Goal: Task Accomplishment & Management: Complete application form

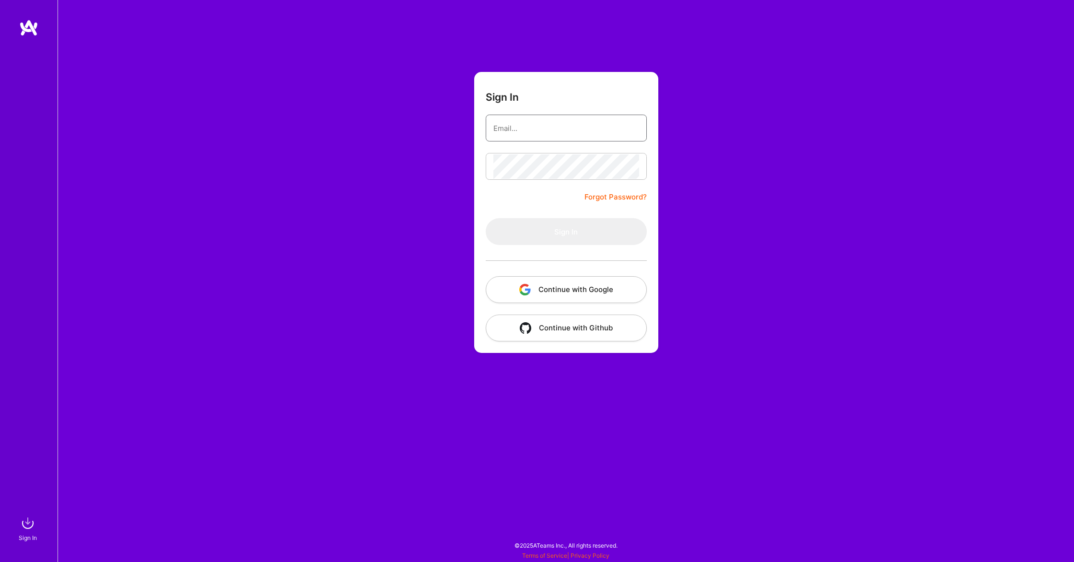
click at [532, 130] on input "email" at bounding box center [566, 128] width 146 height 24
type input "[PERSON_NAME][EMAIL_ADDRESS][PERSON_NAME][DOMAIN_NAME]"
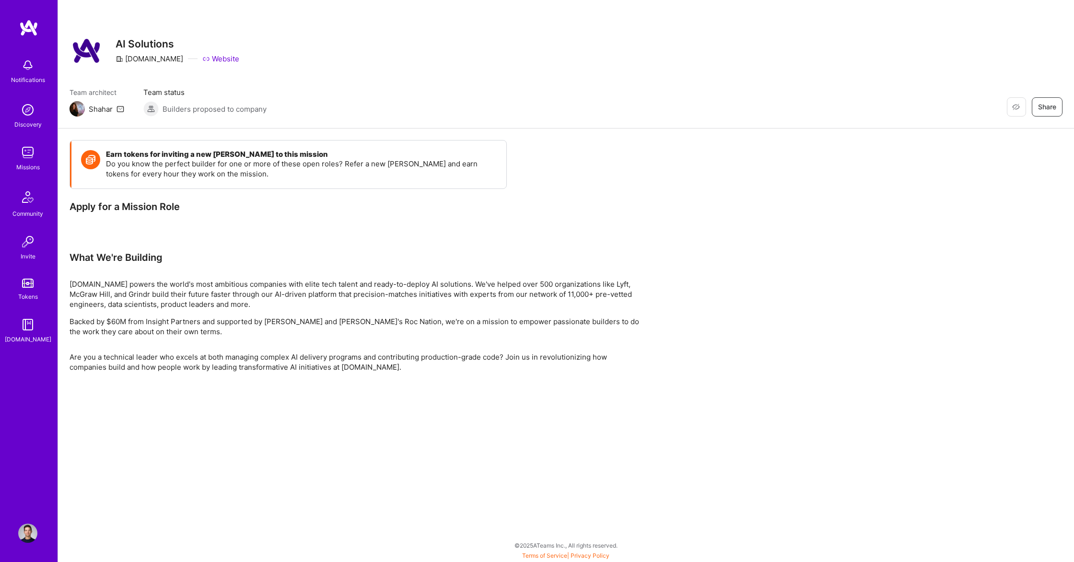
click at [28, 153] on img at bounding box center [27, 152] width 19 height 19
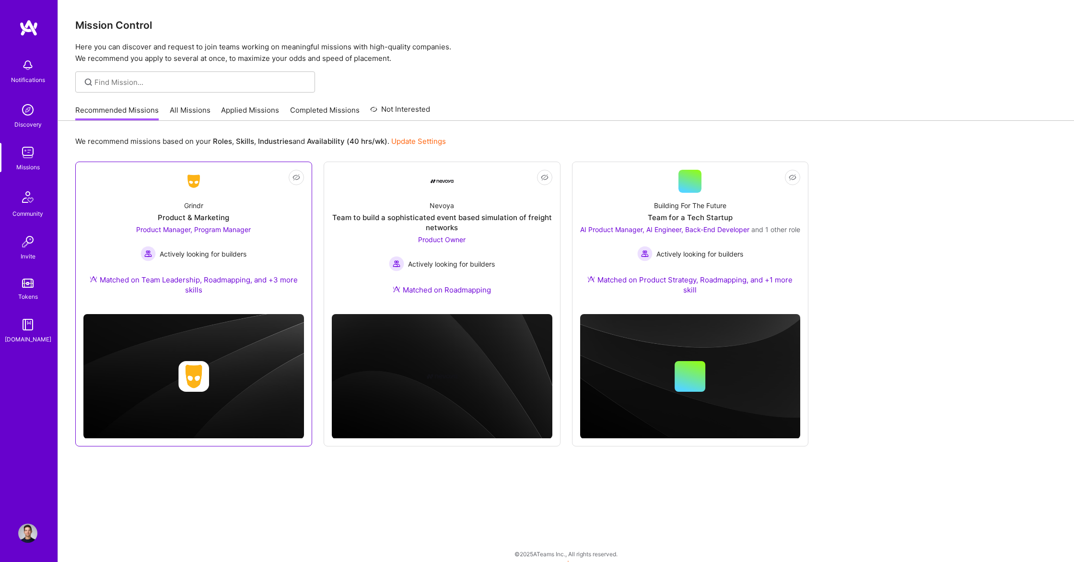
click at [209, 322] on div at bounding box center [193, 376] width 221 height 124
click at [205, 355] on img at bounding box center [193, 376] width 221 height 125
click at [197, 253] on span "Actively looking for builders" at bounding box center [203, 254] width 87 height 10
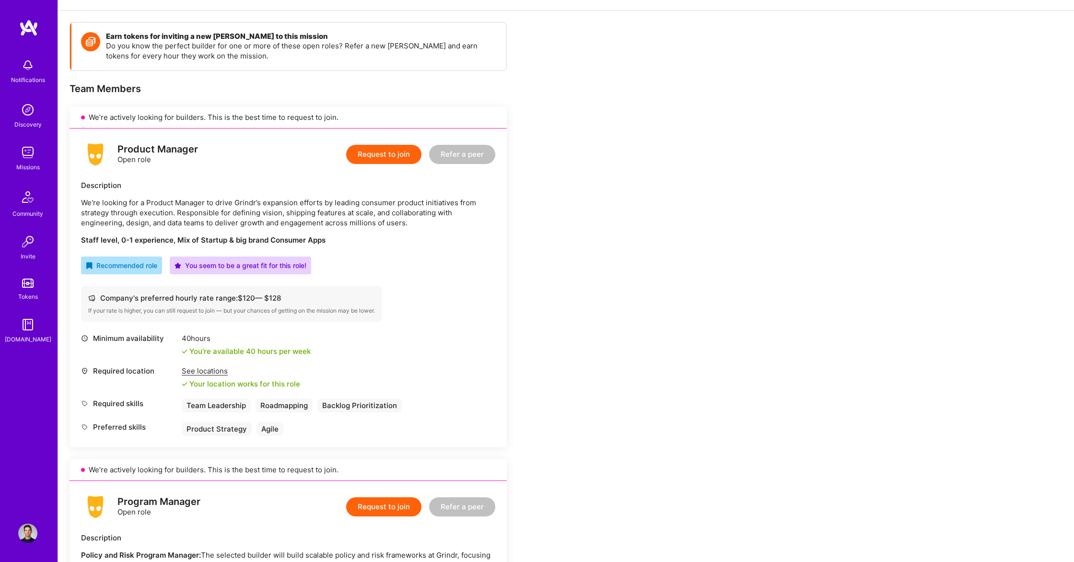
scroll to position [147, 0]
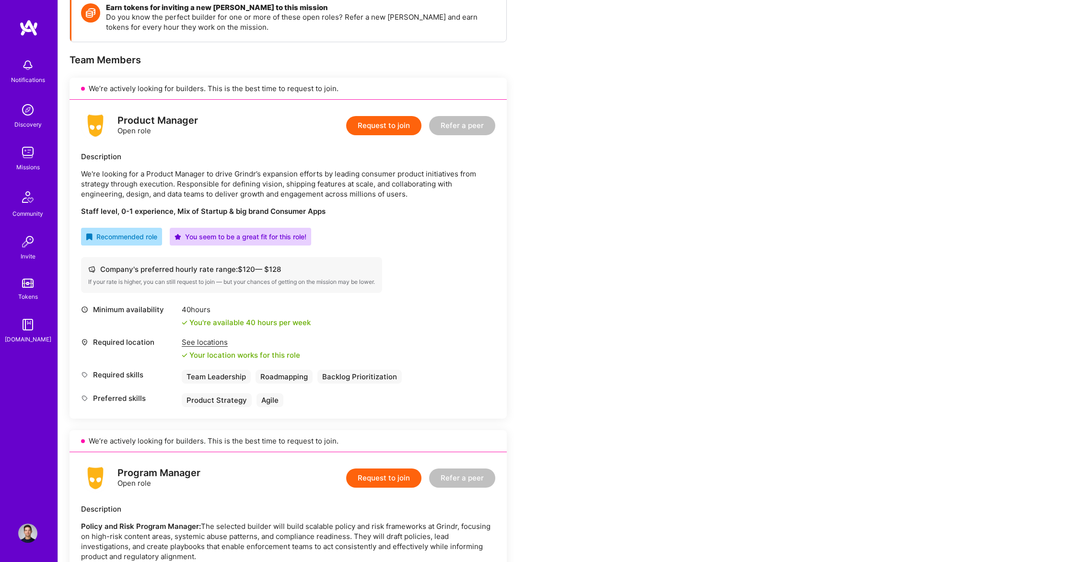
click at [384, 123] on button "Request to join" at bounding box center [383, 125] width 75 height 19
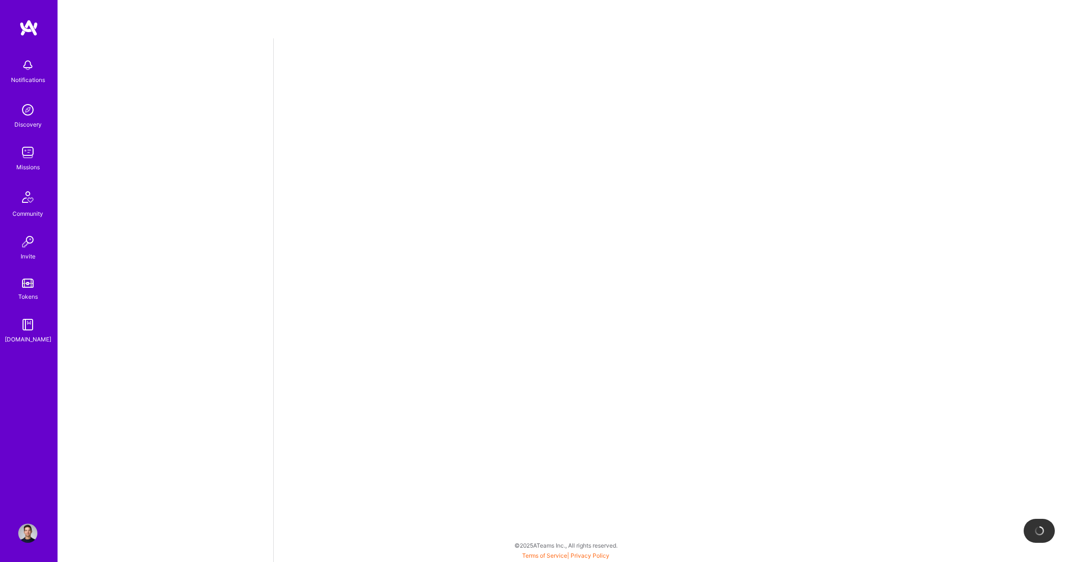
select select "CA"
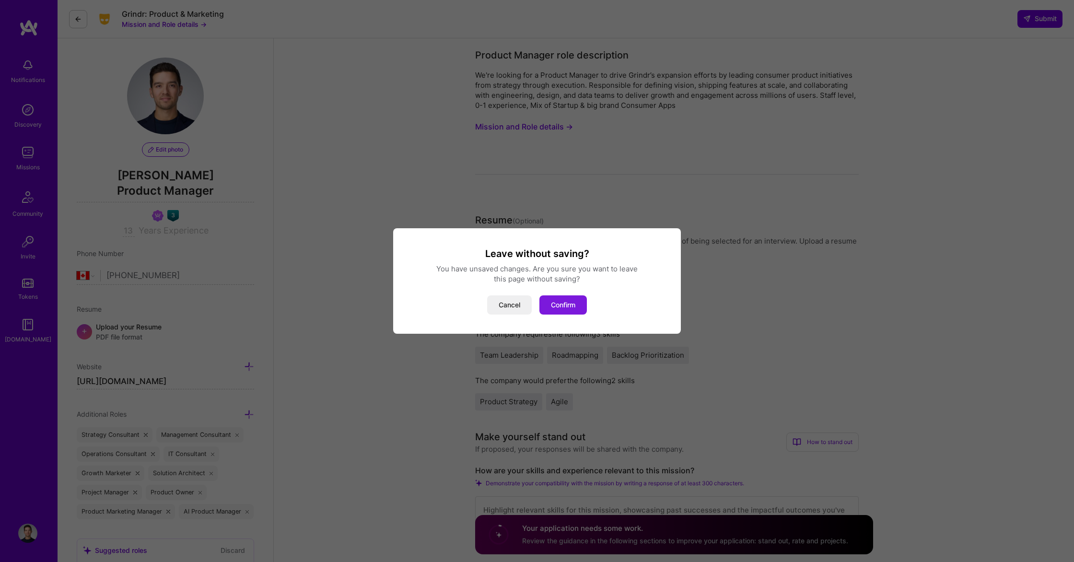
click at [556, 299] on button "Confirm" at bounding box center [562, 304] width 47 height 19
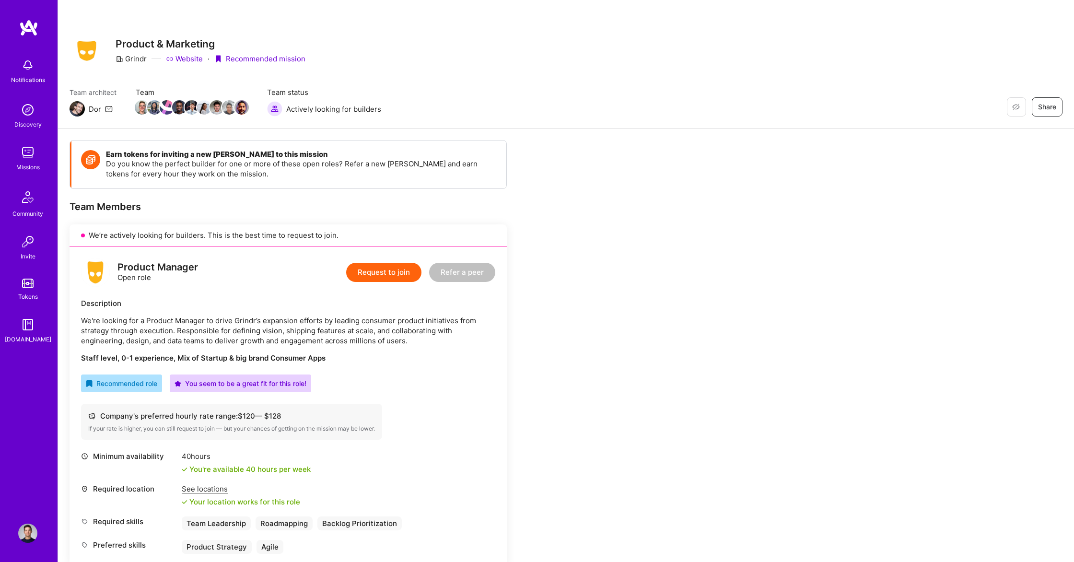
click at [393, 276] on button "Request to join" at bounding box center [383, 272] width 75 height 19
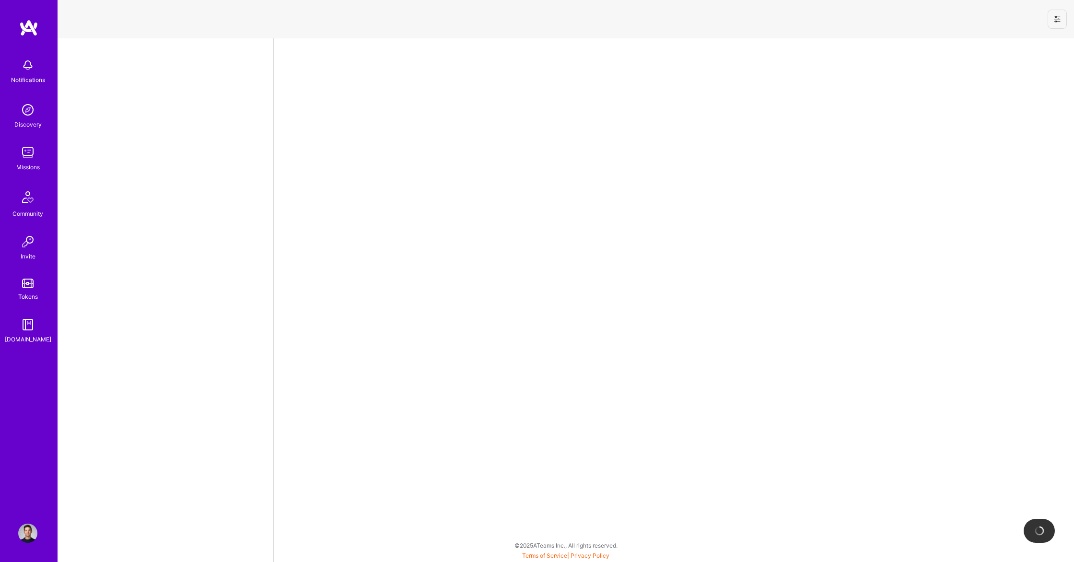
select select "CA"
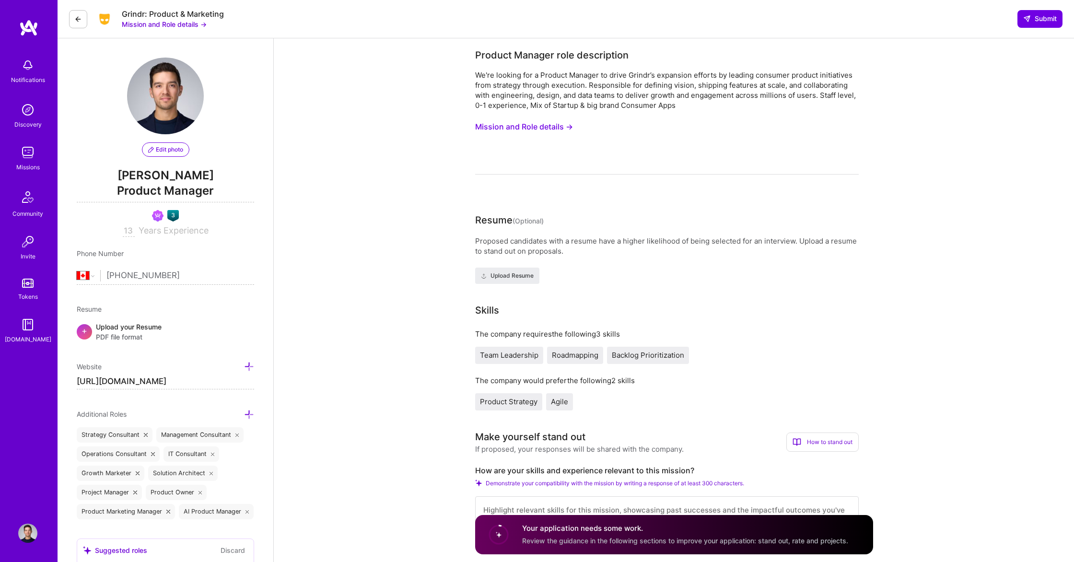
scroll to position [211, 0]
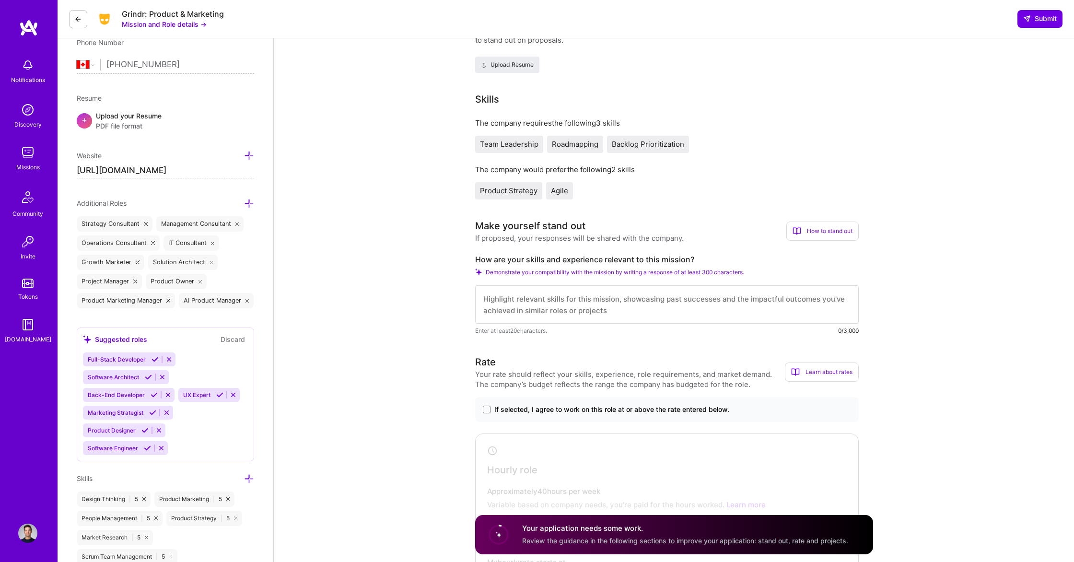
click at [637, 307] on textarea at bounding box center [667, 304] width 384 height 38
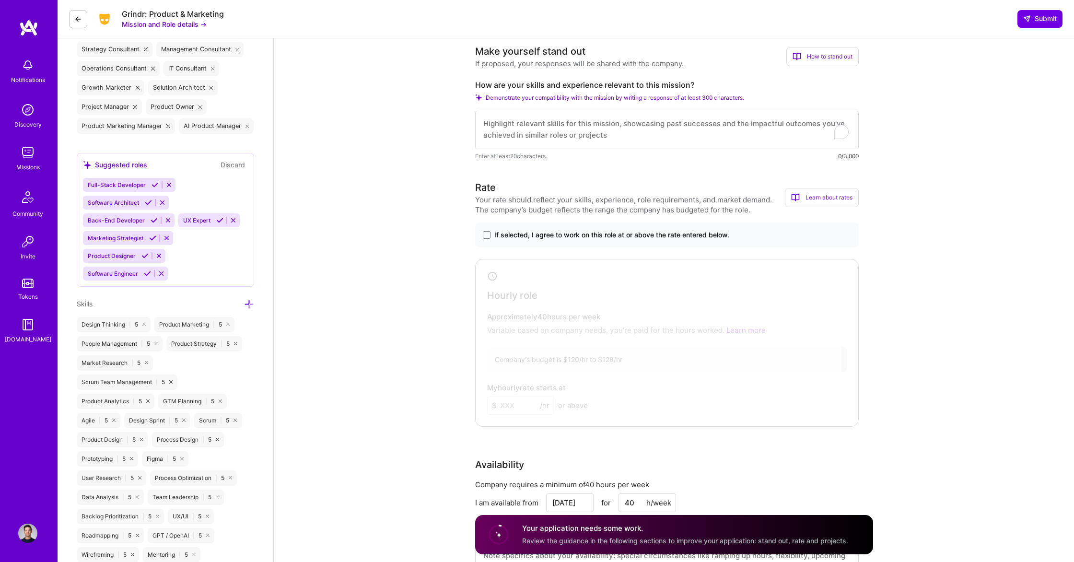
scroll to position [400, 0]
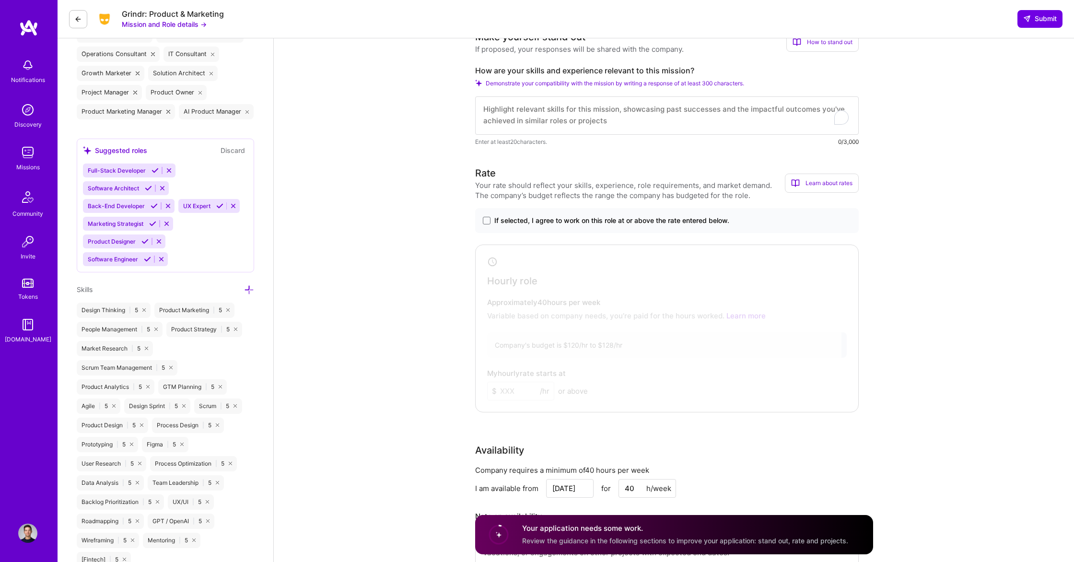
click at [545, 215] on div "If selected, I agree to work on this role at or above the rate entered below." at bounding box center [667, 220] width 384 height 25
click at [537, 221] on span "If selected, I agree to work on this role at or above the rate entered below." at bounding box center [611, 221] width 235 height 10
click at [0, 0] on input "If selected, I agree to work on this role at or above the rate entered below." at bounding box center [0, 0] width 0 height 0
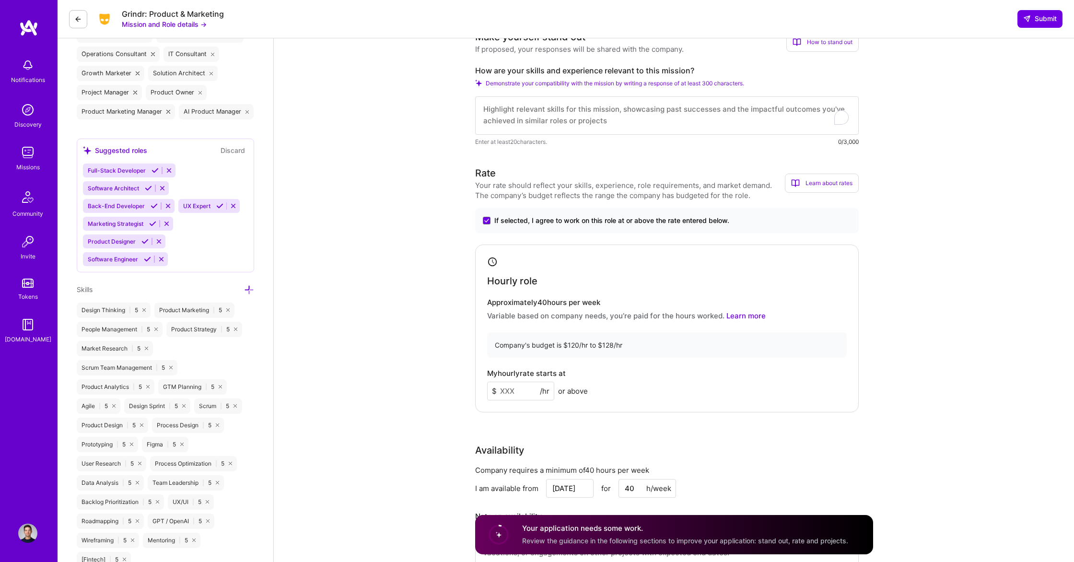
click at [517, 388] on input at bounding box center [520, 391] width 67 height 19
type input "125"
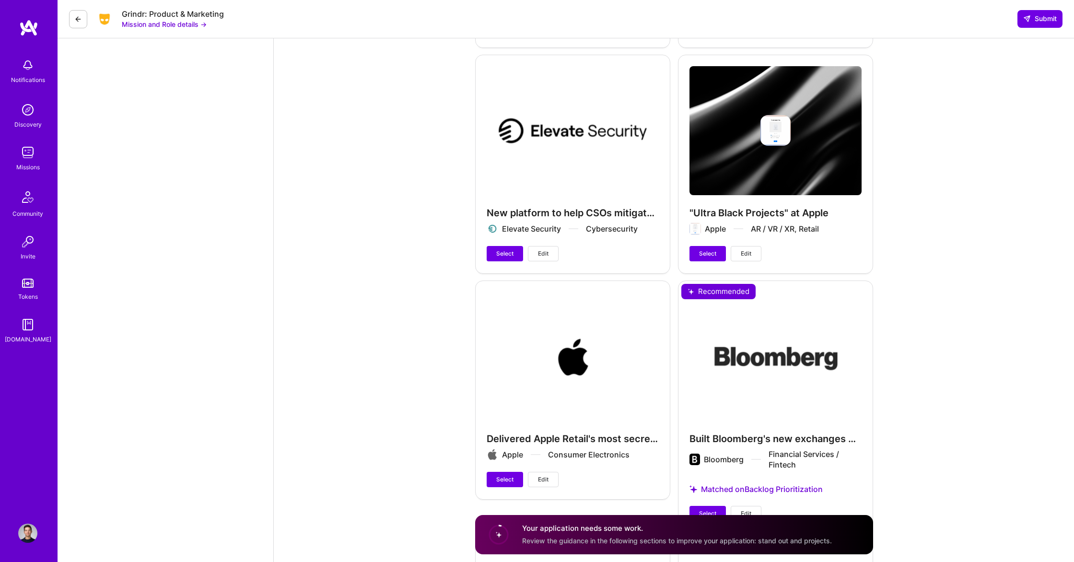
scroll to position [2423, 0]
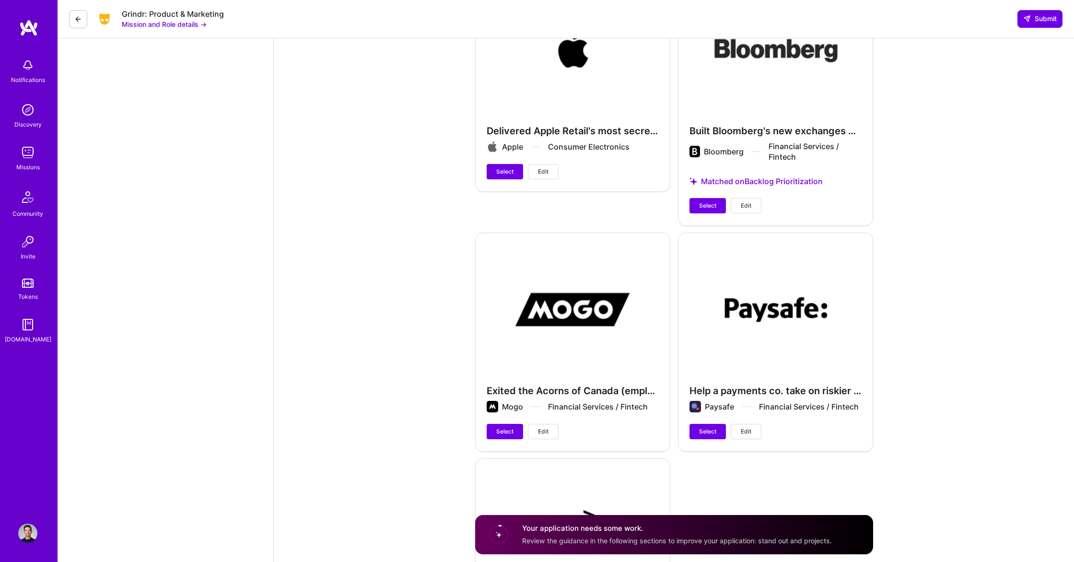
click at [606, 361] on div "Exited the Acorns of Canada (employee #1, VP Product) Mogo Financial Services /…" at bounding box center [572, 342] width 195 height 218
click at [511, 427] on span "Select" at bounding box center [504, 431] width 17 height 9
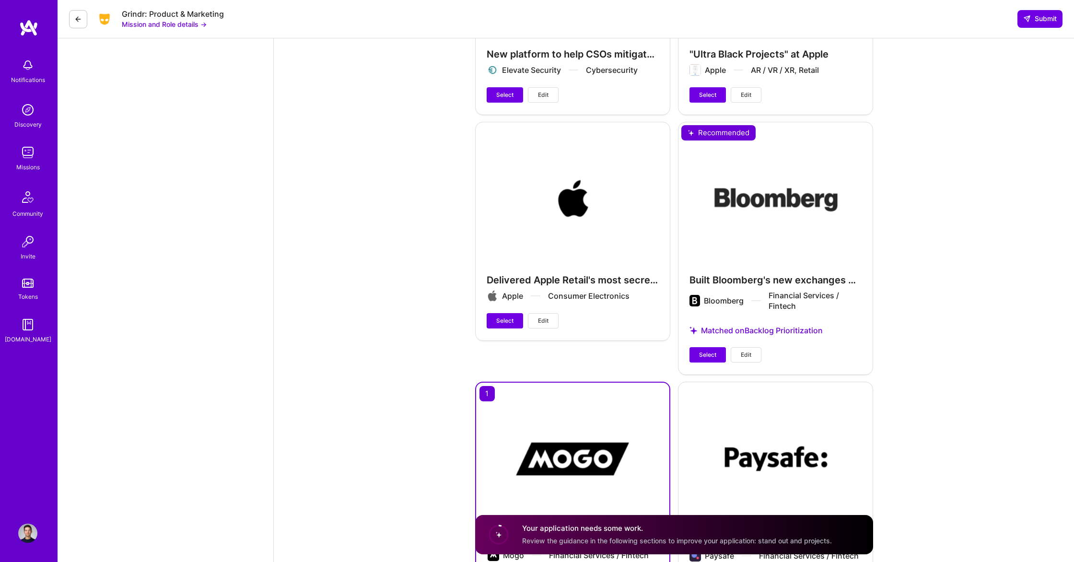
scroll to position [2245, 0]
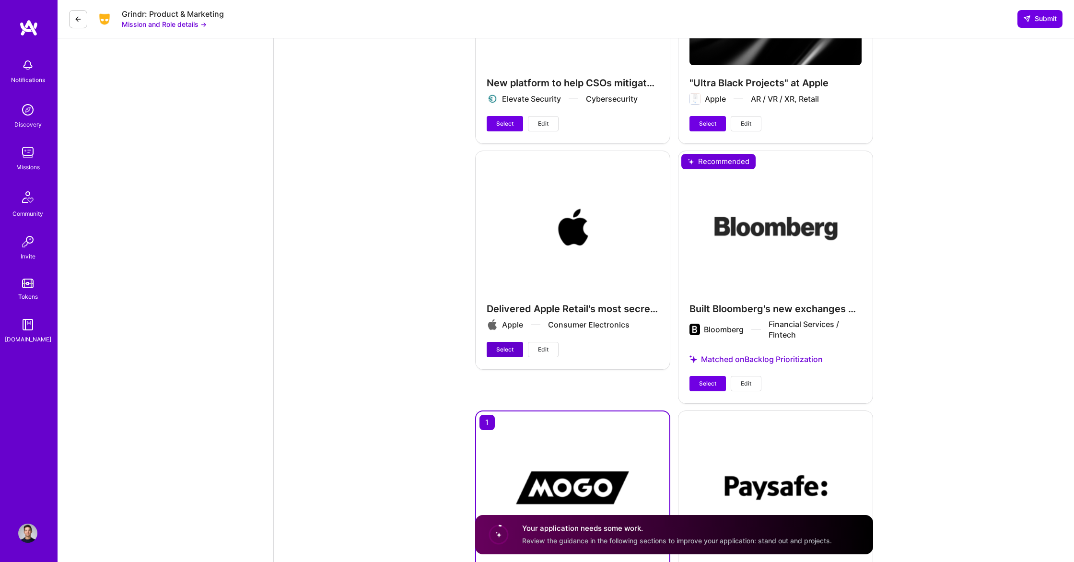
click at [504, 345] on span "Select" at bounding box center [504, 349] width 17 height 9
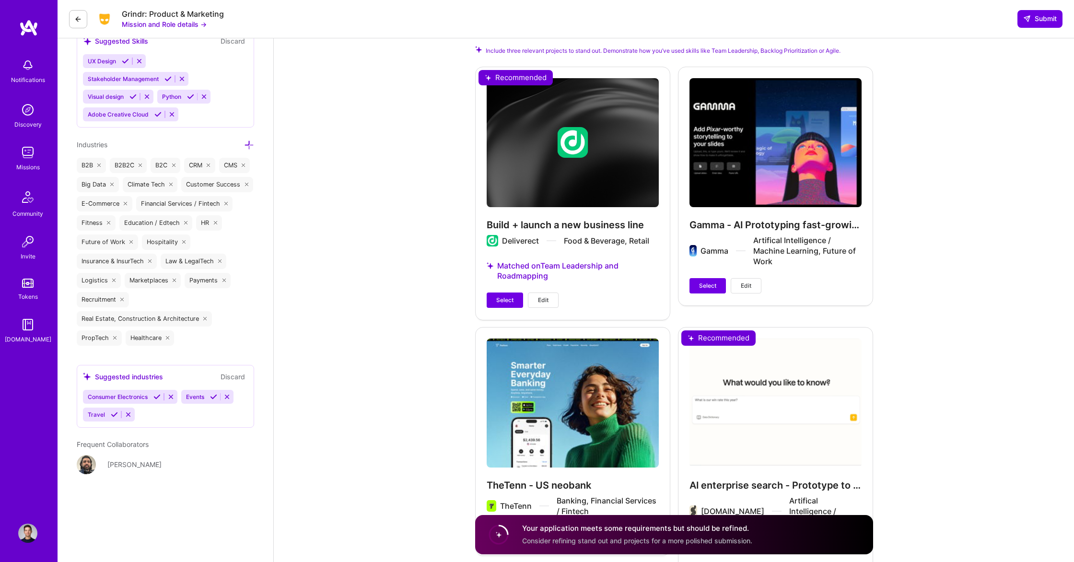
scroll to position [1020, 0]
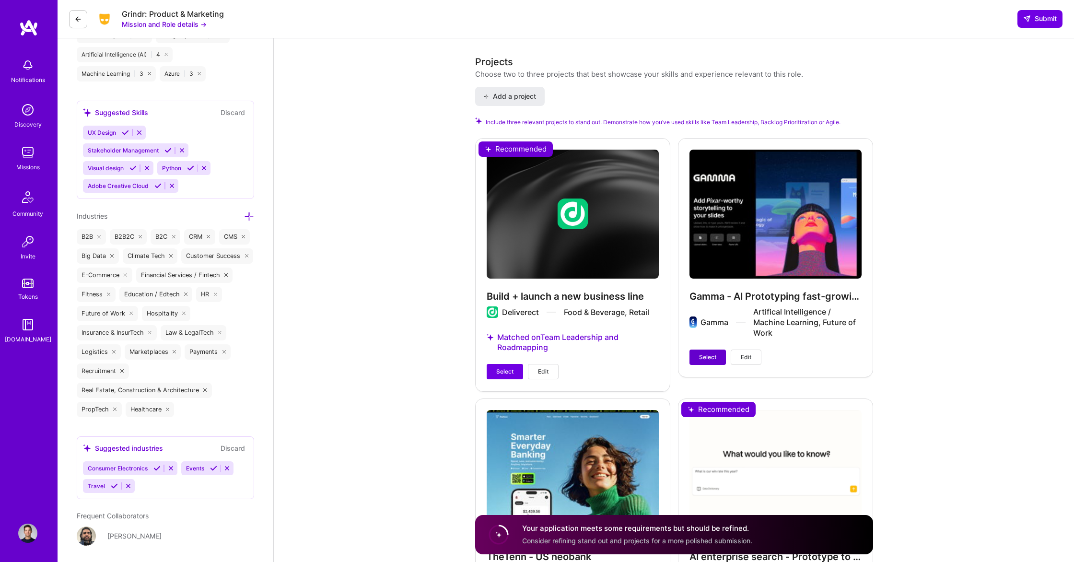
click at [667, 351] on button "Select" at bounding box center [707, 356] width 36 height 15
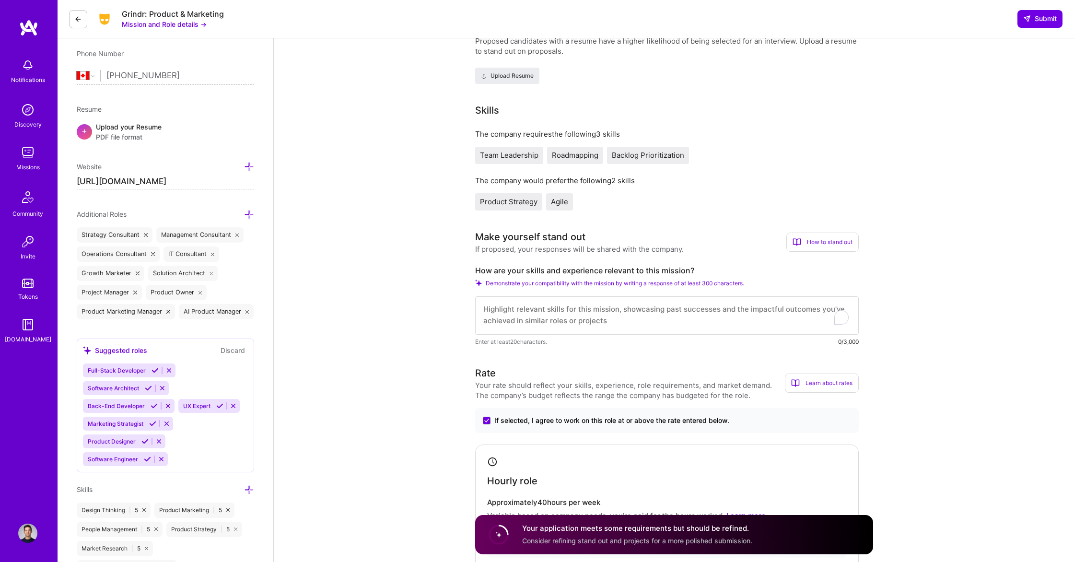
scroll to position [0, 0]
